Goal: Transaction & Acquisition: Purchase product/service

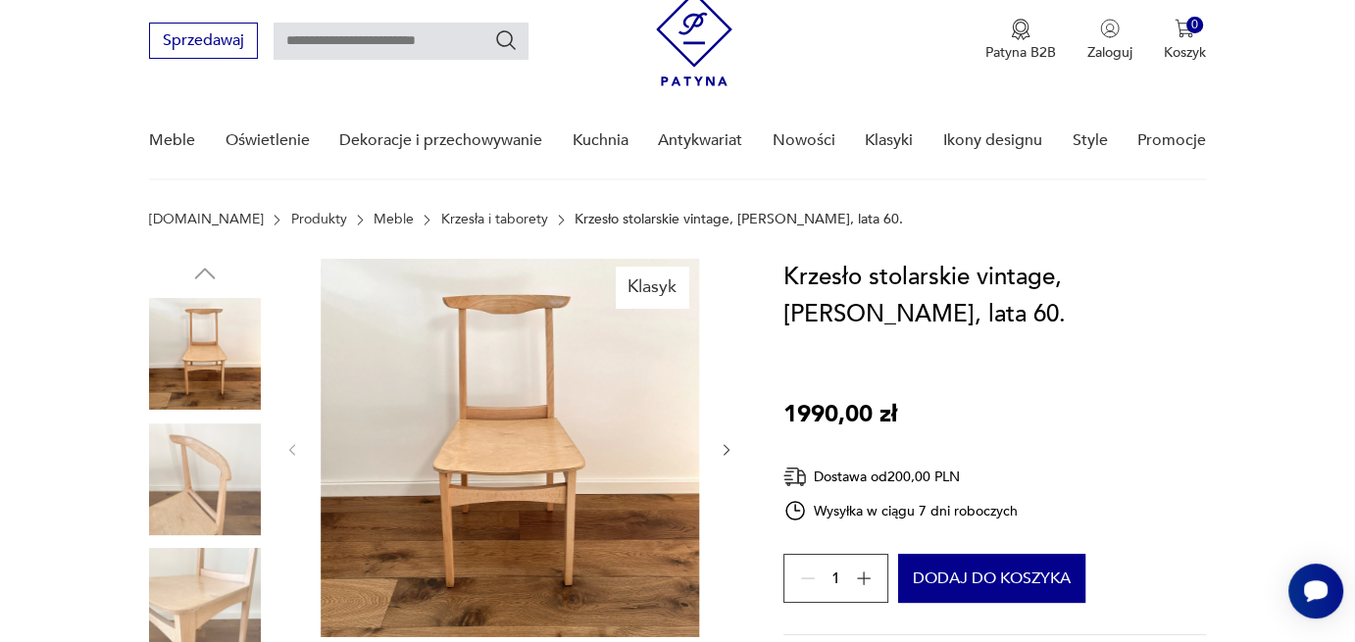
scroll to position [135, 0]
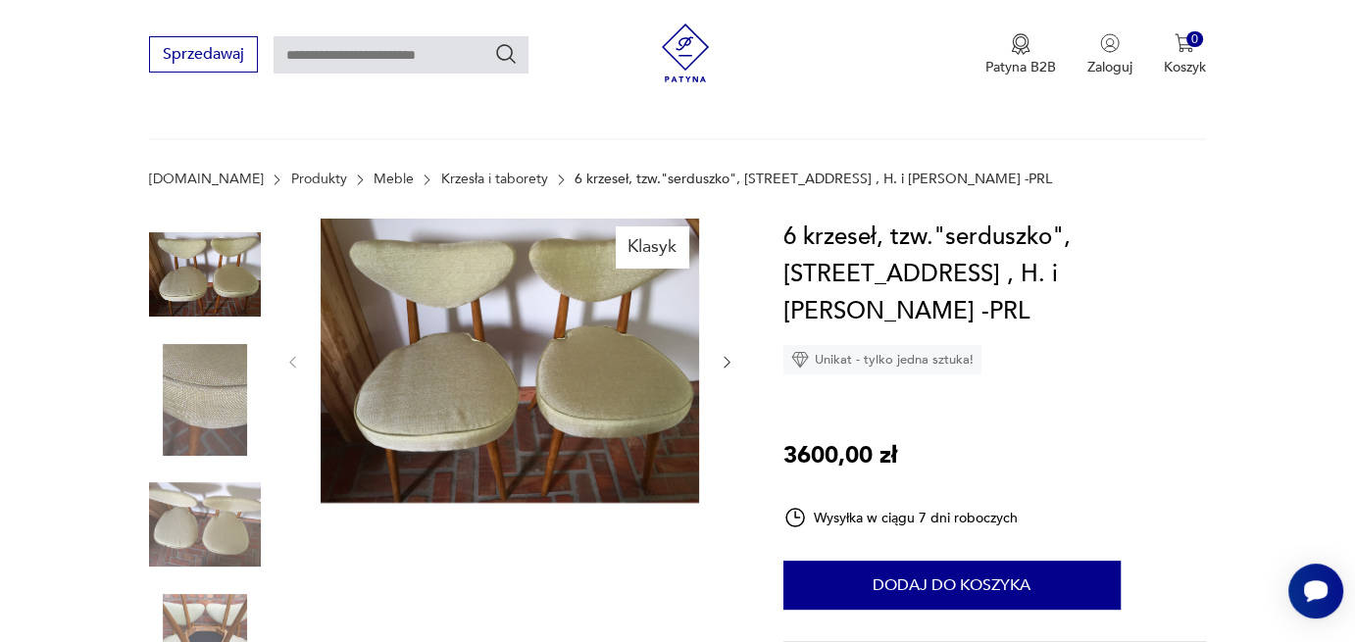
scroll to position [64, 0]
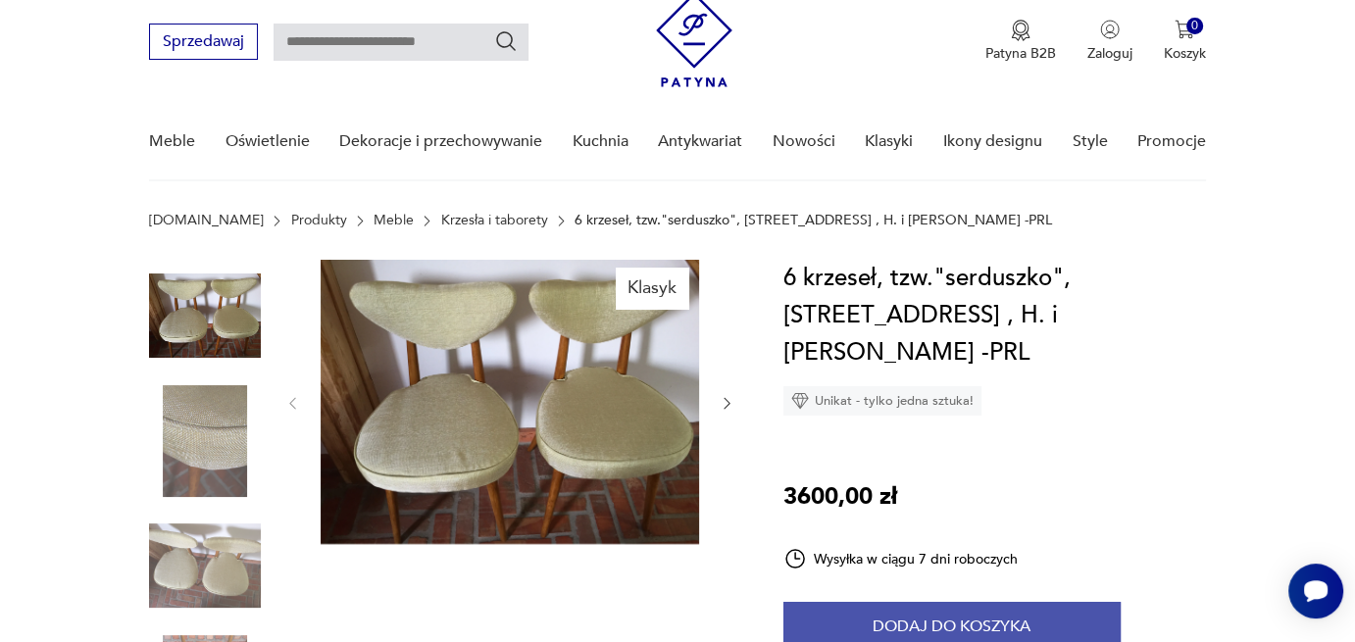
click at [887, 602] on button "Dodaj do koszyka" at bounding box center [951, 626] width 337 height 49
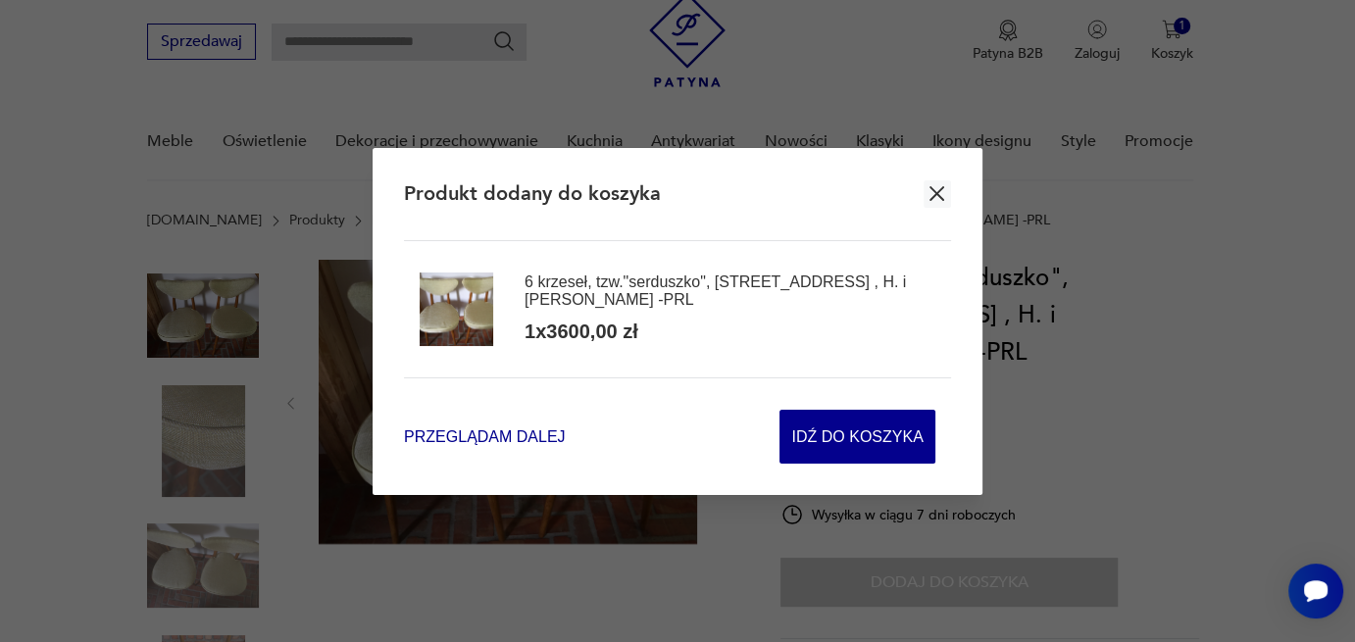
click at [471, 435] on span "Przeglądam dalej" at bounding box center [484, 437] width 161 height 23
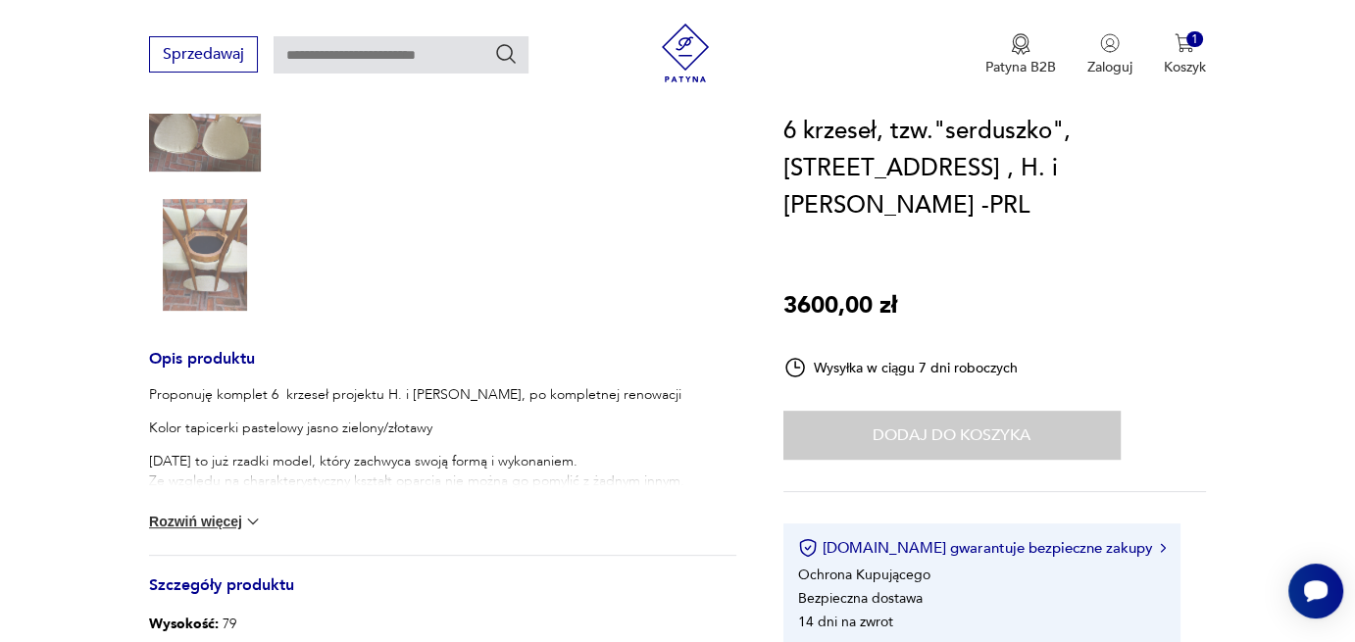
scroll to position [573, 0]
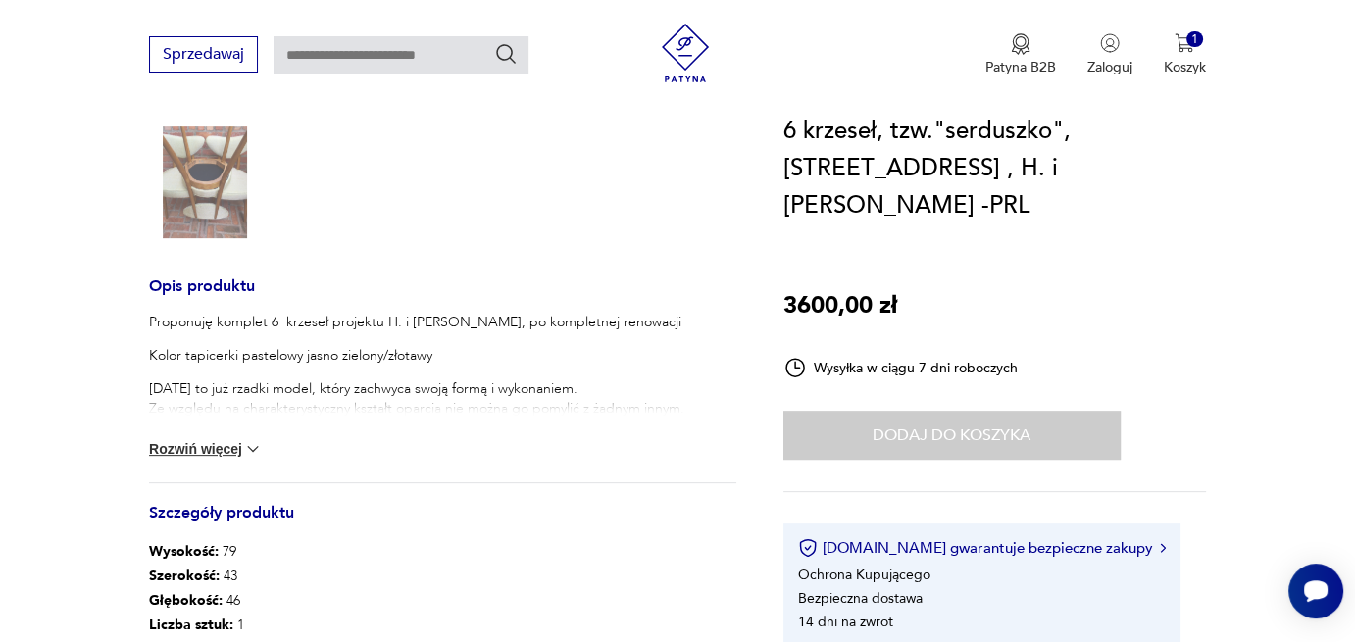
click at [246, 441] on img at bounding box center [253, 449] width 20 height 20
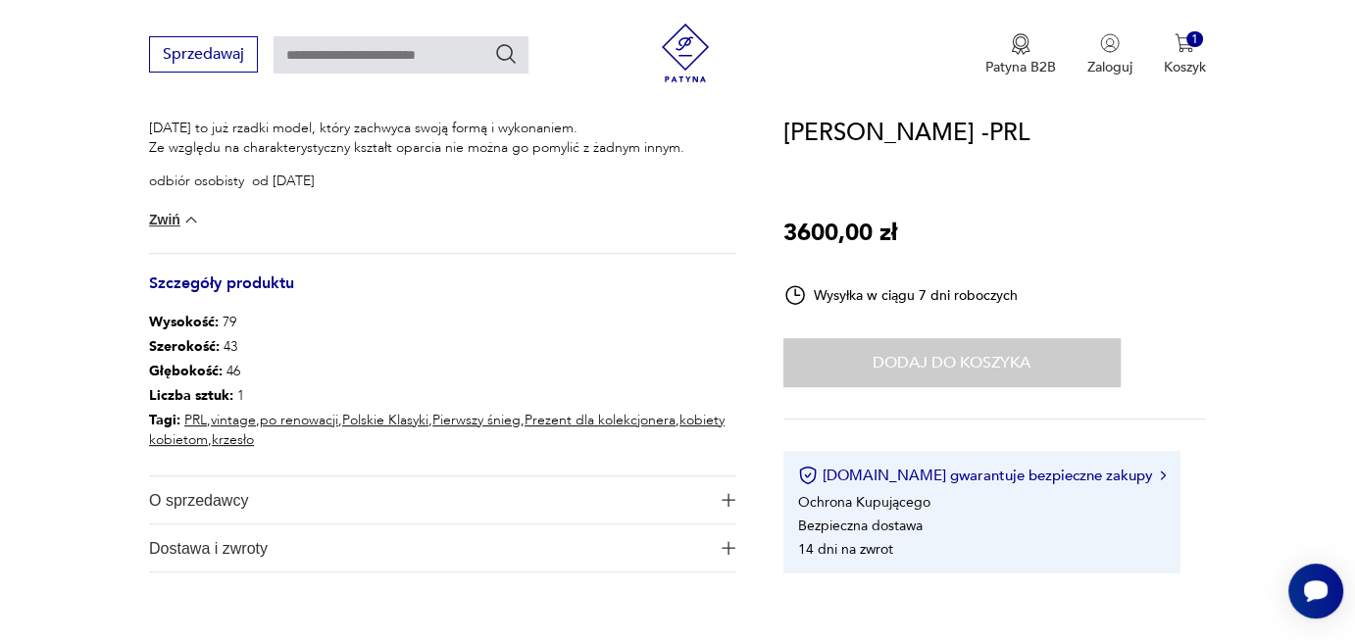
scroll to position [857, 0]
